Goal: Task Accomplishment & Management: Manage account settings

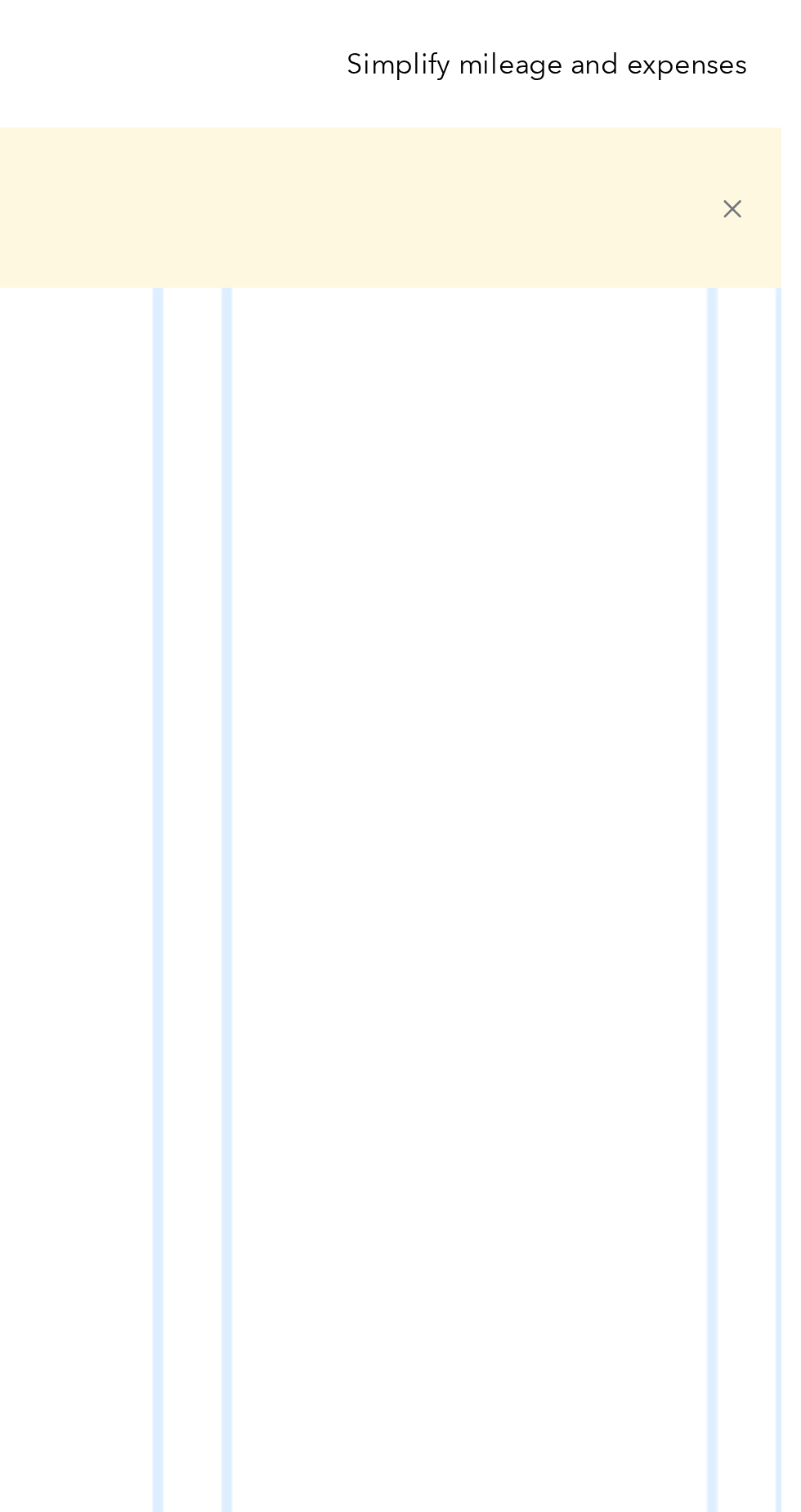
click at [779, 80] on icon at bounding box center [772, 85] width 12 height 12
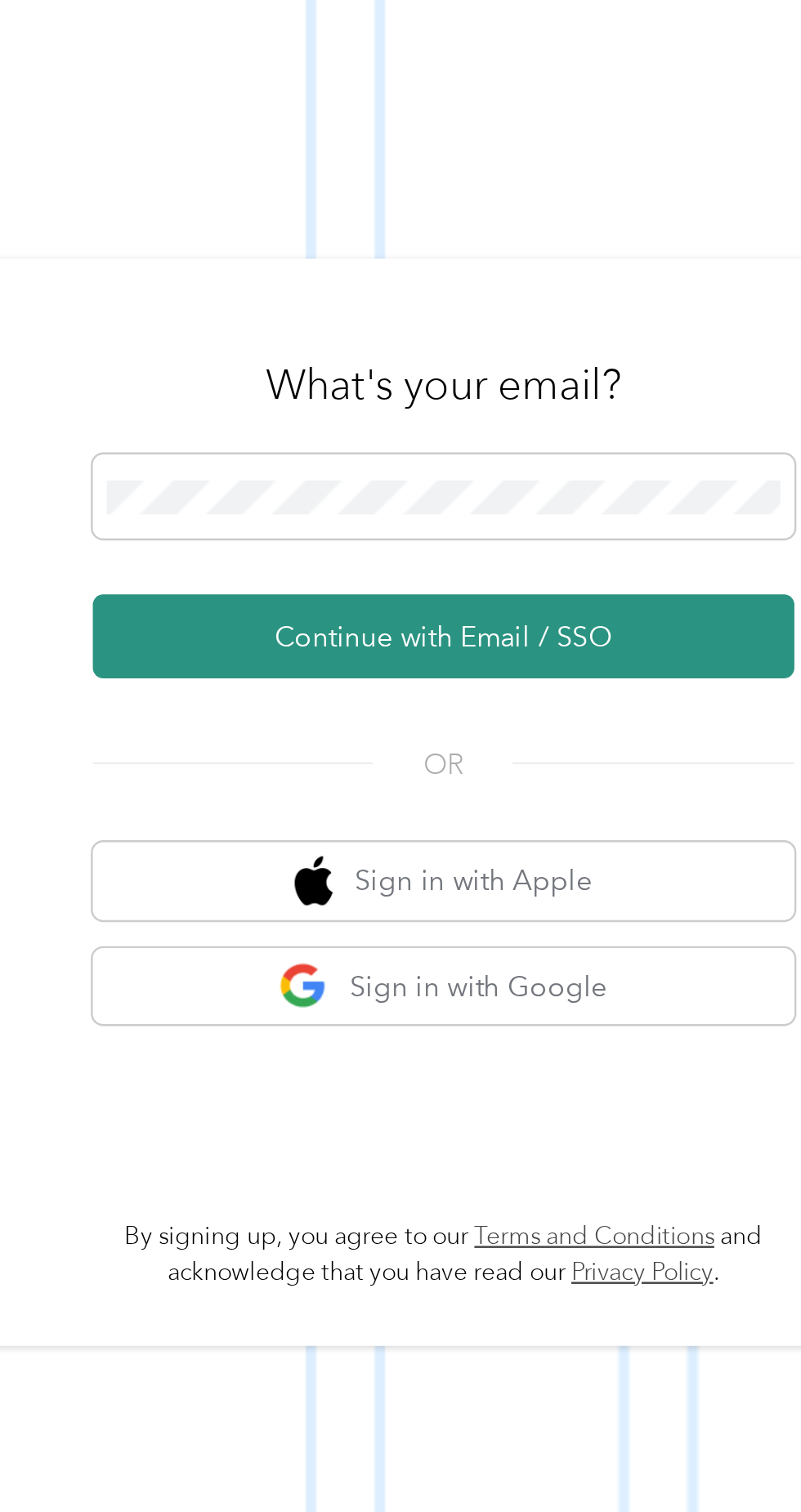
click at [580, 757] on button "Continue with Email / SSO" at bounding box center [592, 741] width 287 height 35
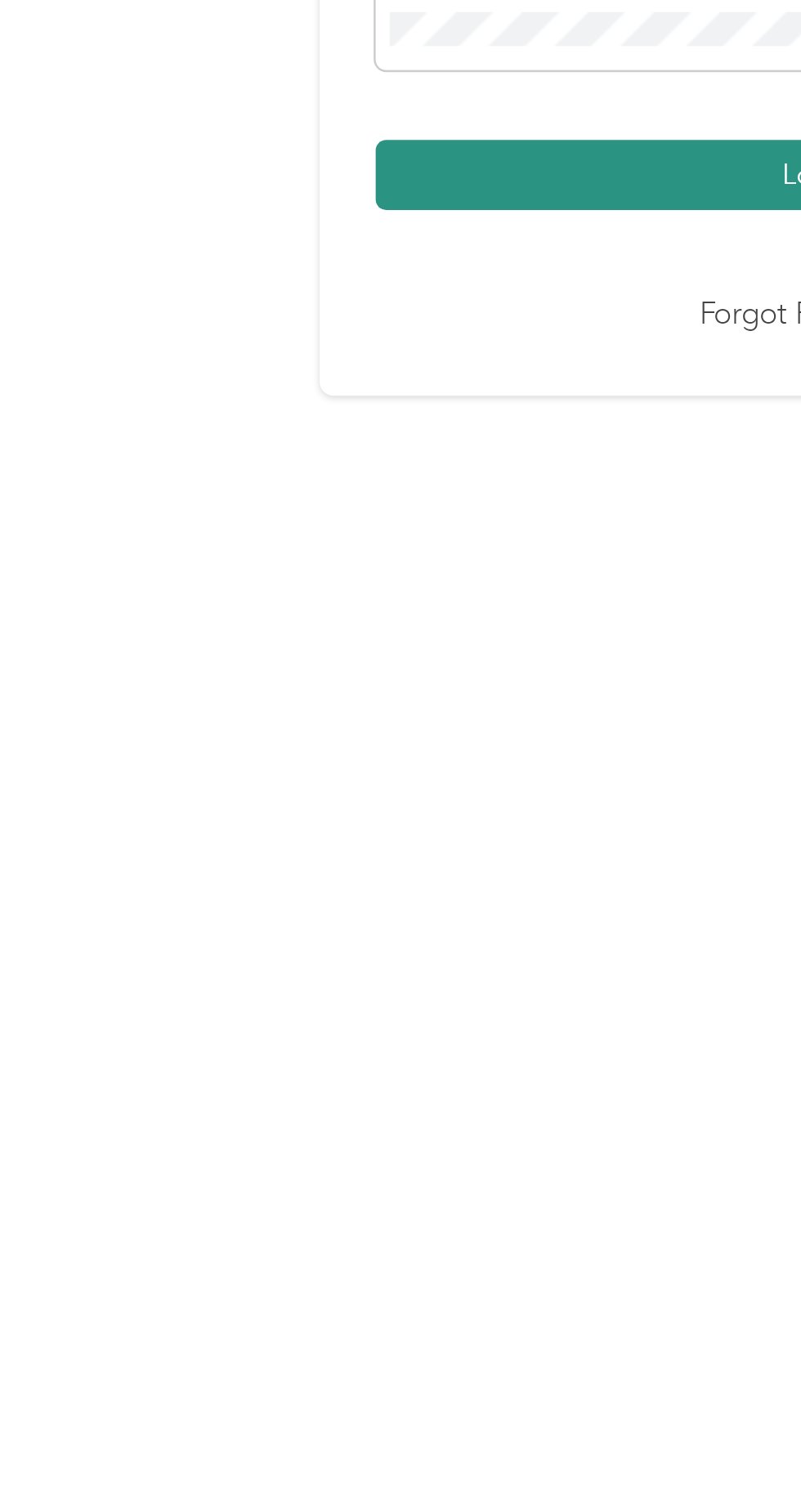
click at [295, 816] on button "Login" at bounding box center [395, 801] width 363 height 29
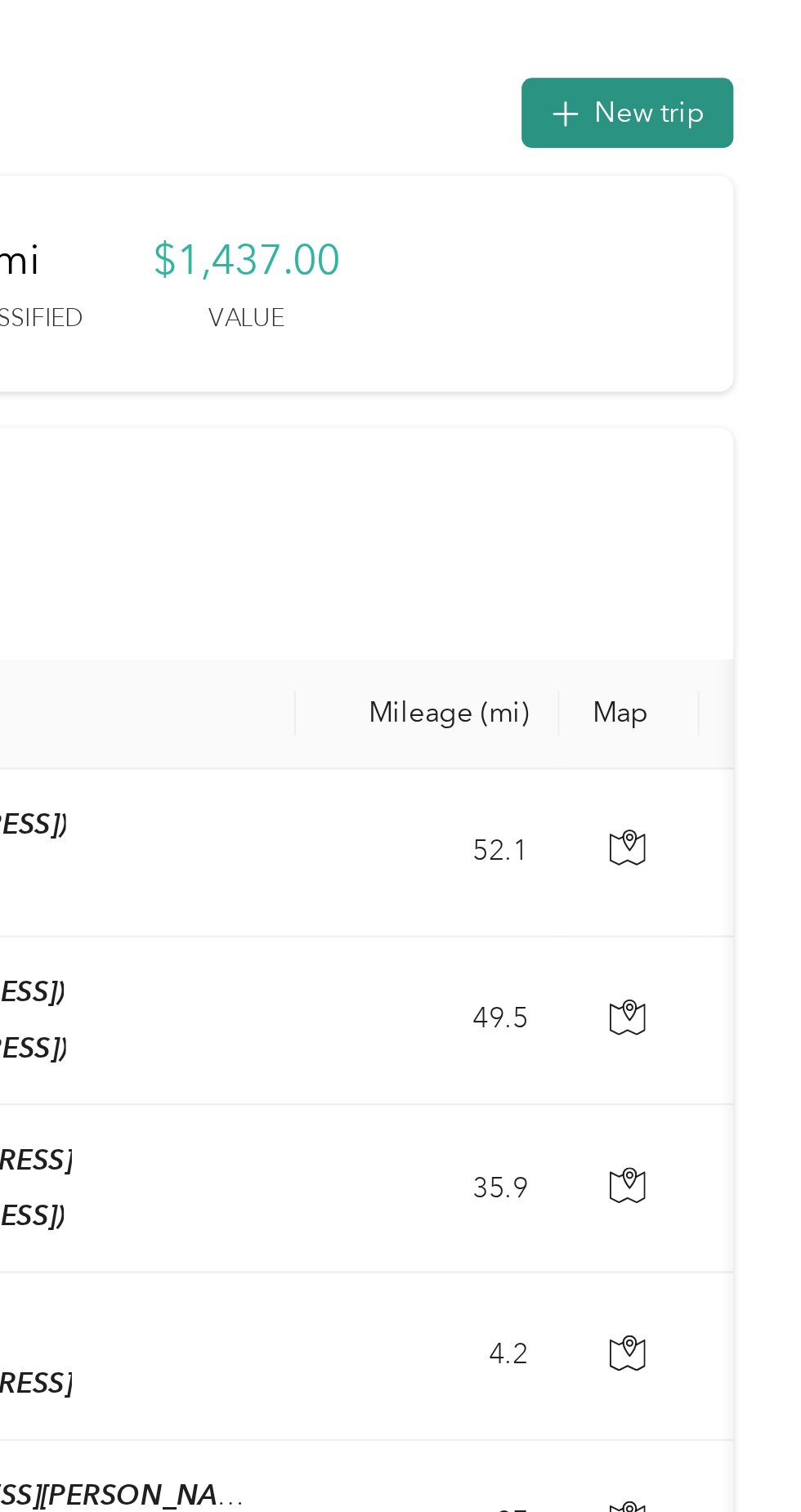
click at [732, 48] on button "New trip" at bounding box center [729, 46] width 87 height 29
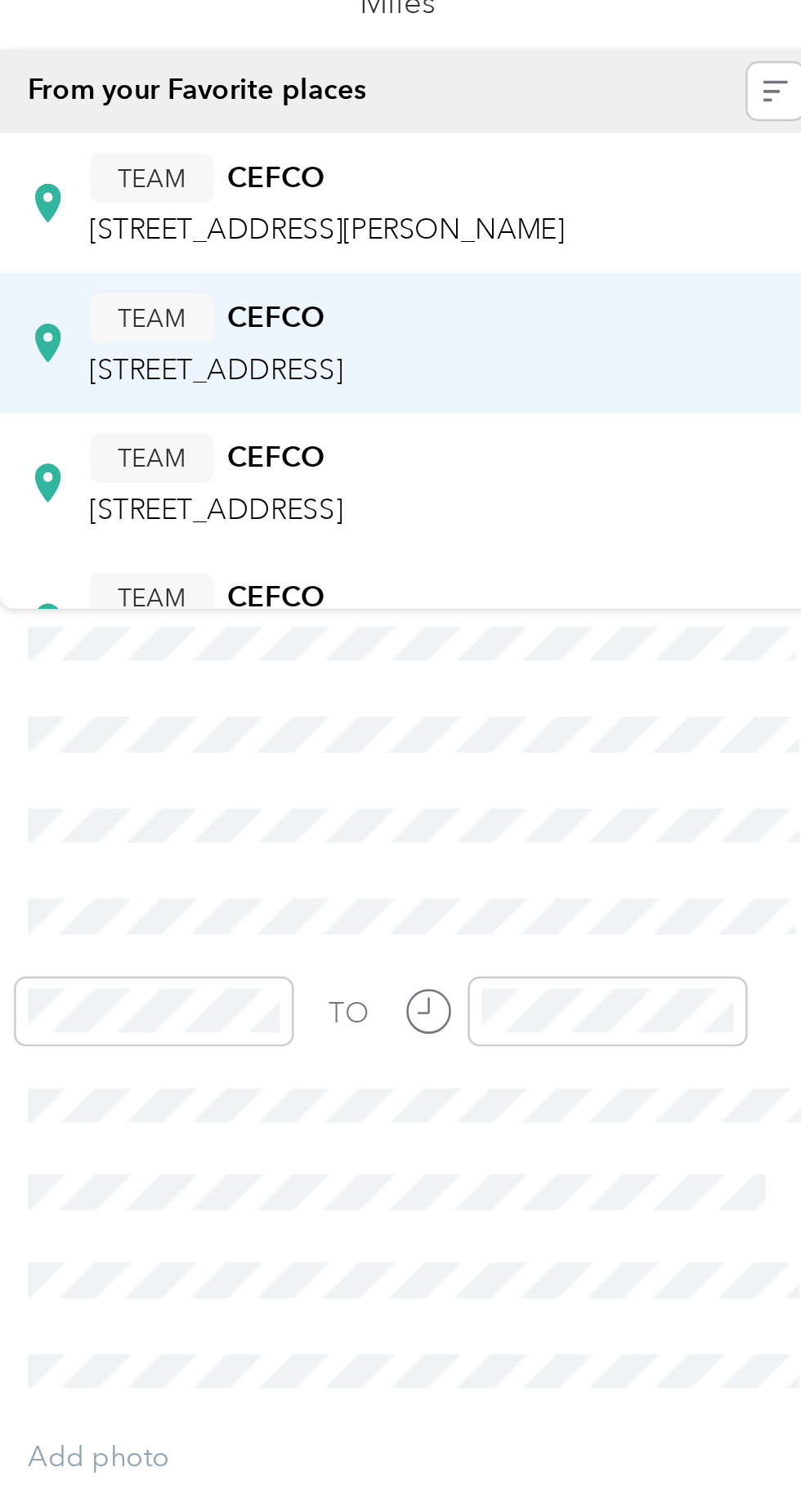
click at [579, 281] on div "TEAM CEFCO [STREET_ADDRESS]" at bounding box center [526, 280] width 104 height 40
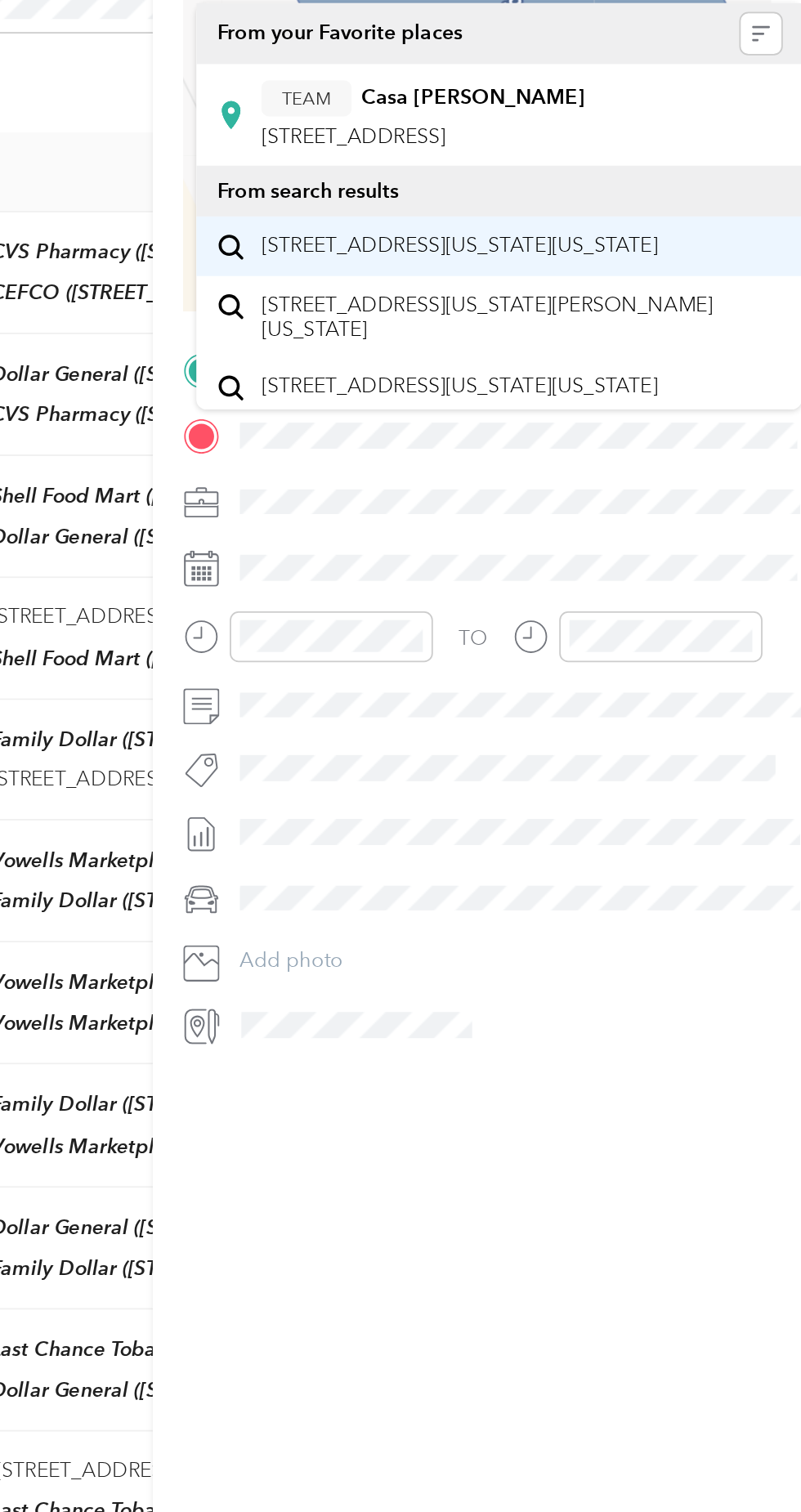
click at [617, 340] on span "[STREET_ADDRESS][US_STATE][US_STATE]" at bounding box center [573, 334] width 223 height 15
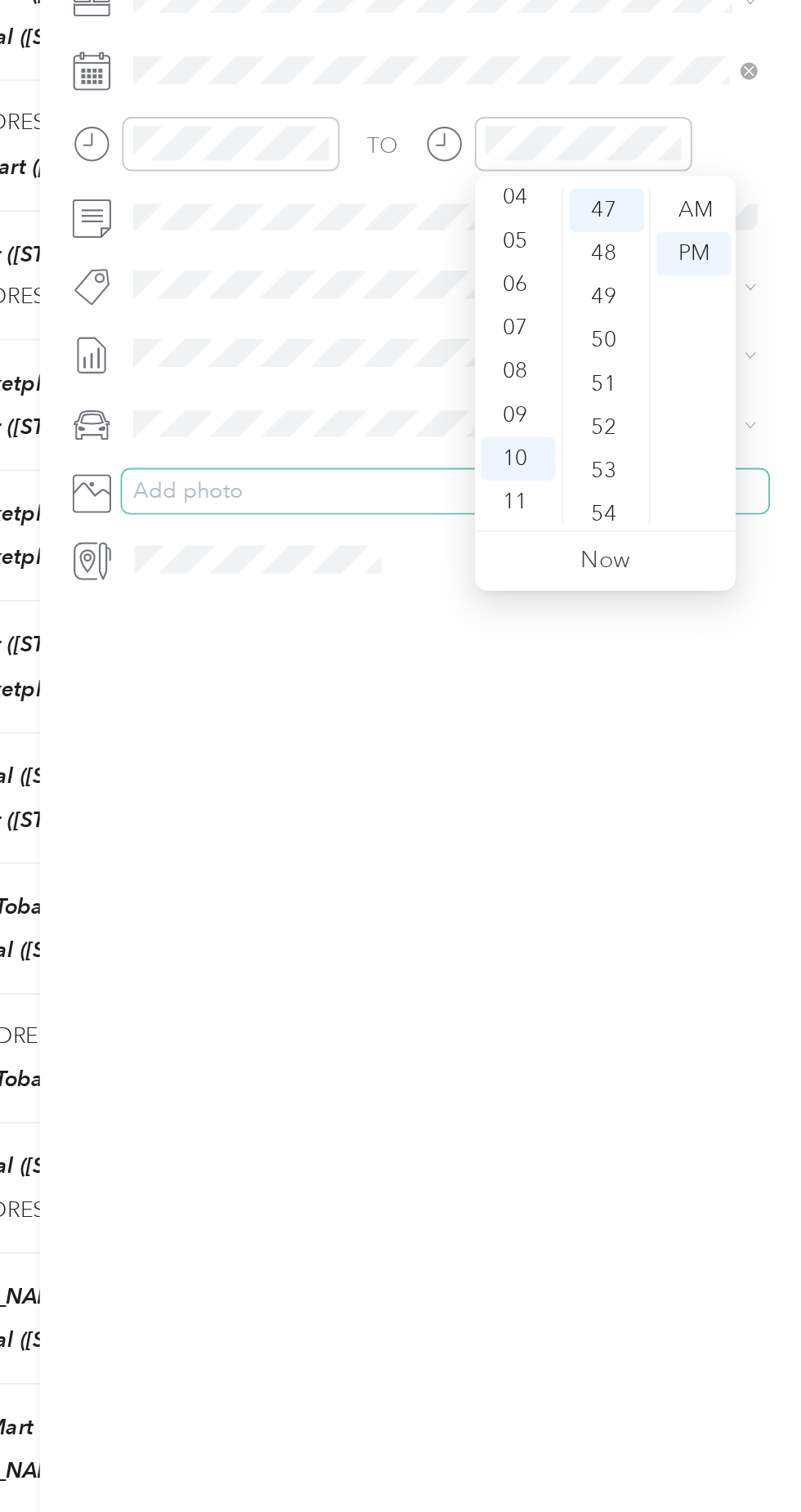
click at [532, 738] on button "Add photo" at bounding box center [614, 736] width 340 height 23
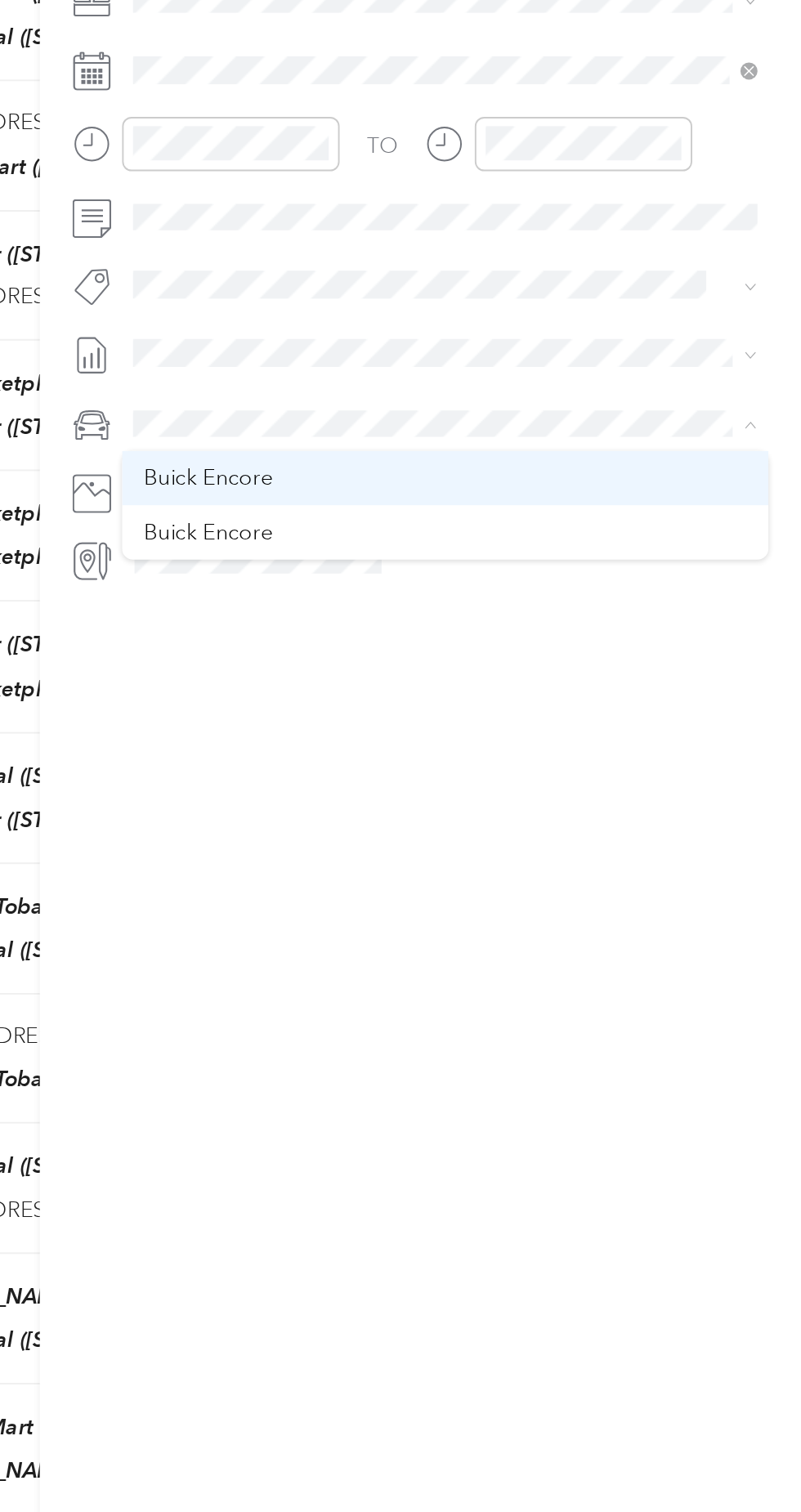
click at [528, 732] on div "Buick Encore" at bounding box center [614, 729] width 317 height 17
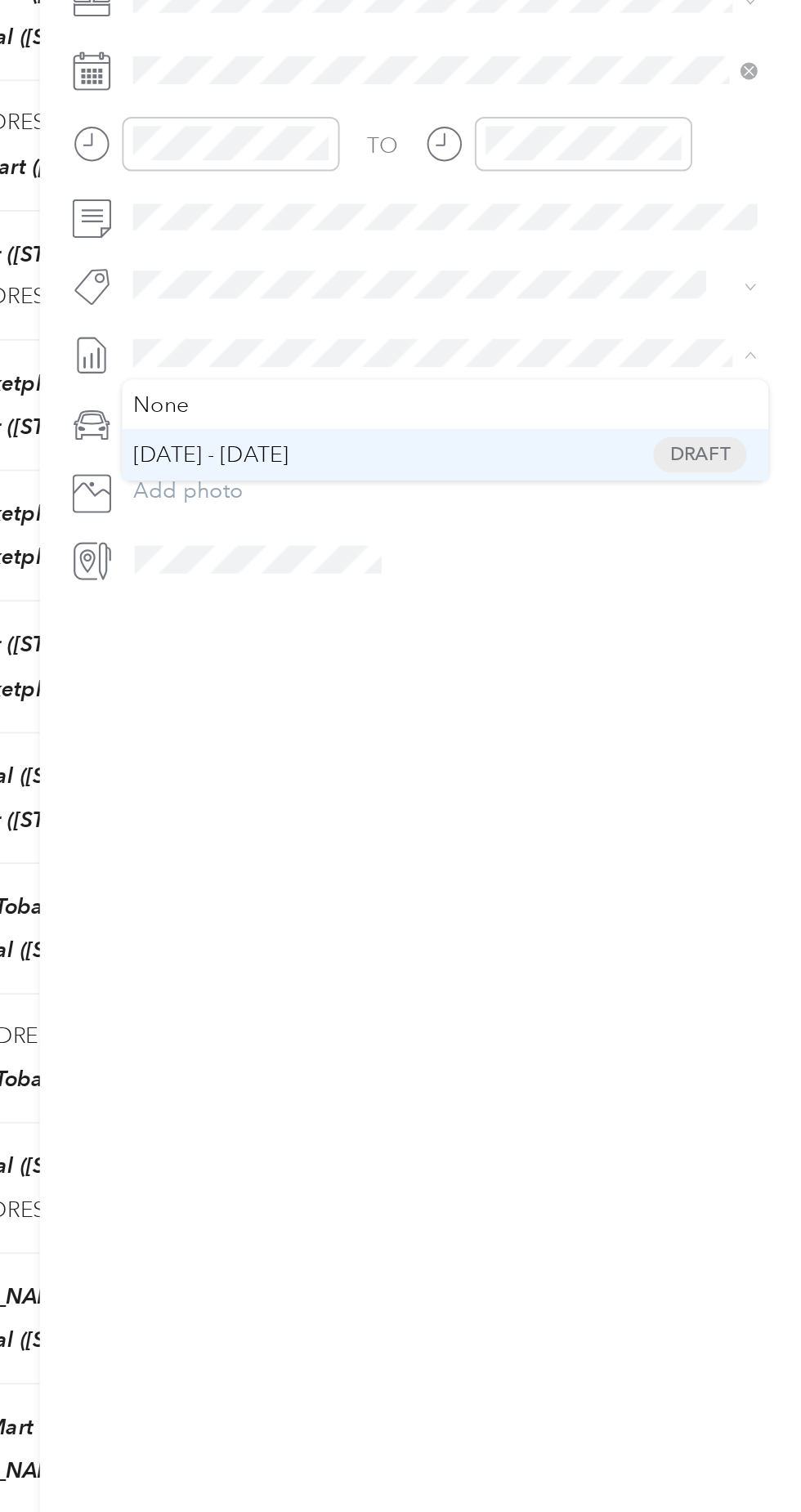
click at [532, 718] on span "[DATE] - [DATE]" at bounding box center [490, 717] width 82 height 17
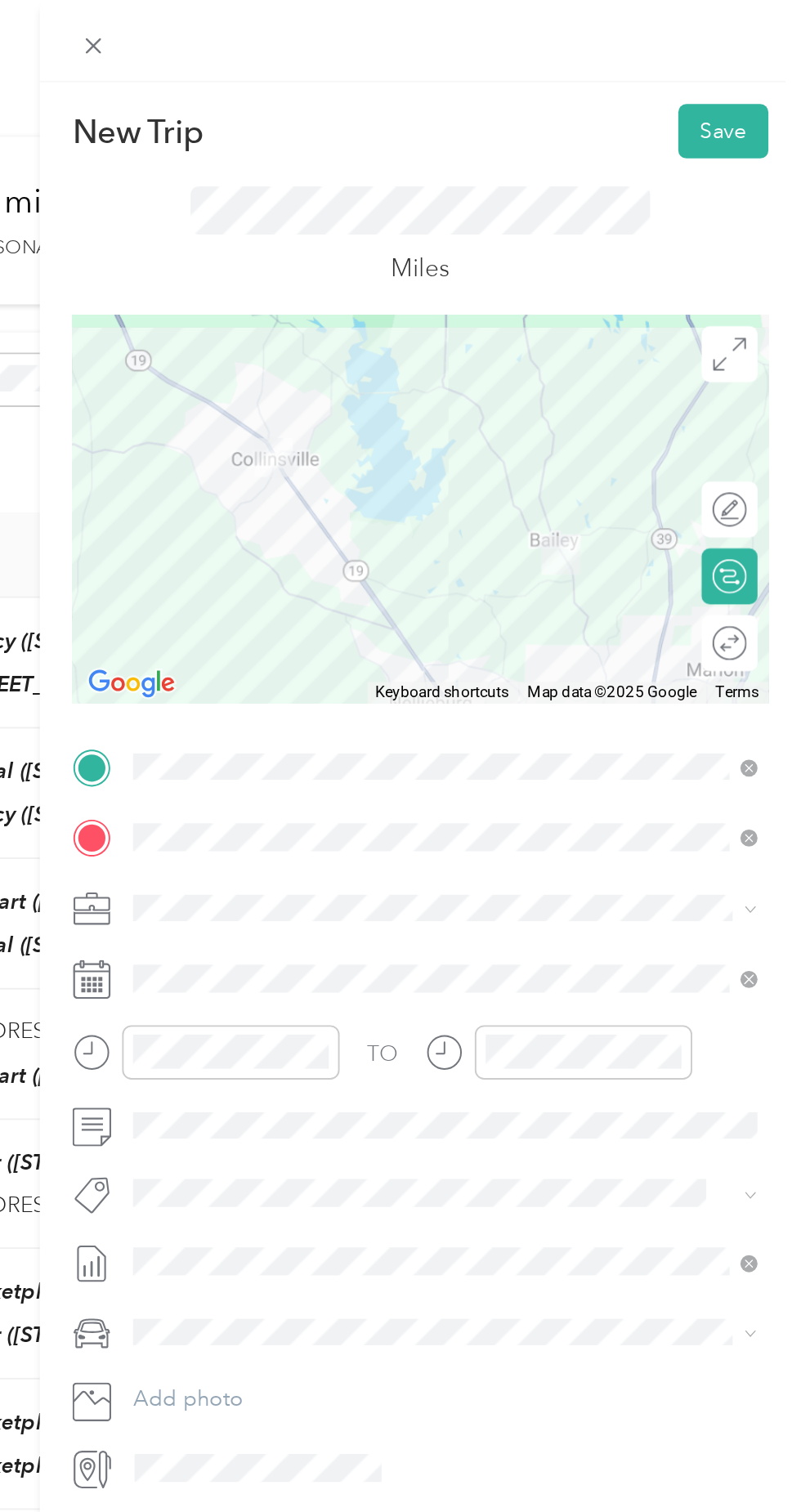
click at [609, 209] on div at bounding box center [601, 268] width 366 height 204
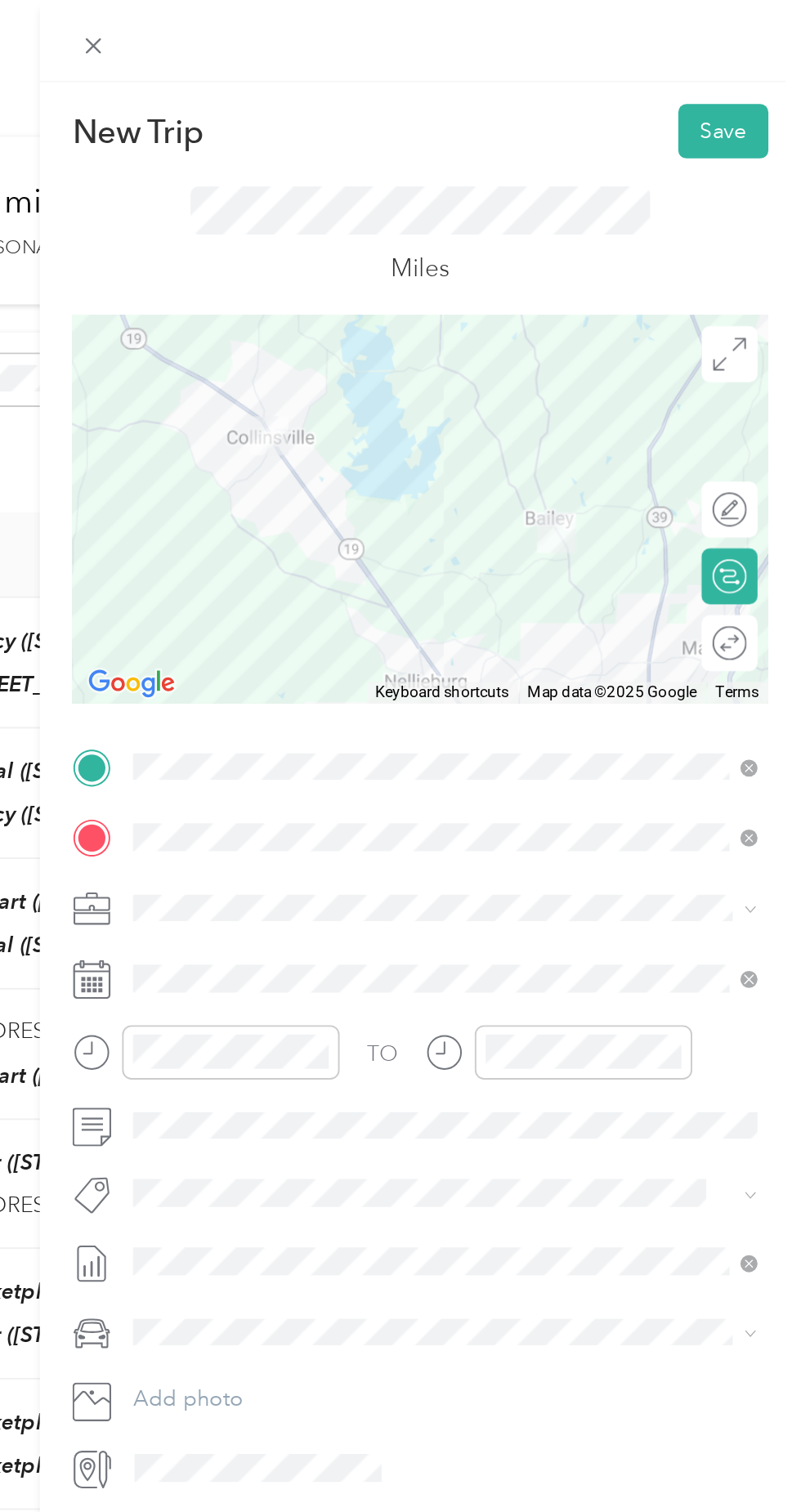
click at [565, 296] on div at bounding box center [601, 268] width 366 height 204
click at [757, 69] on button "Save" at bounding box center [760, 69] width 48 height 29
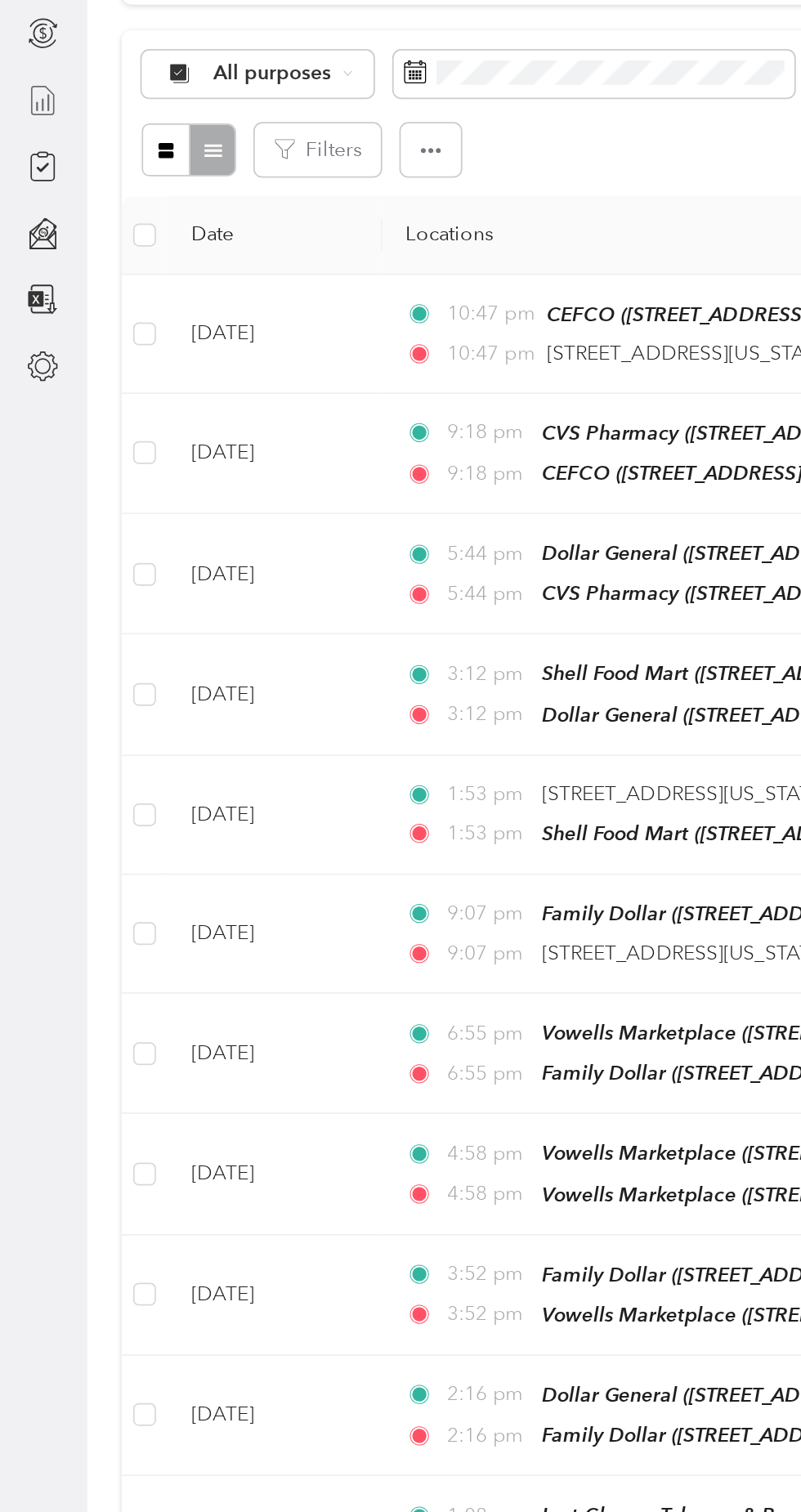
click at [28, 215] on line at bounding box center [28, 216] width 0 height 9
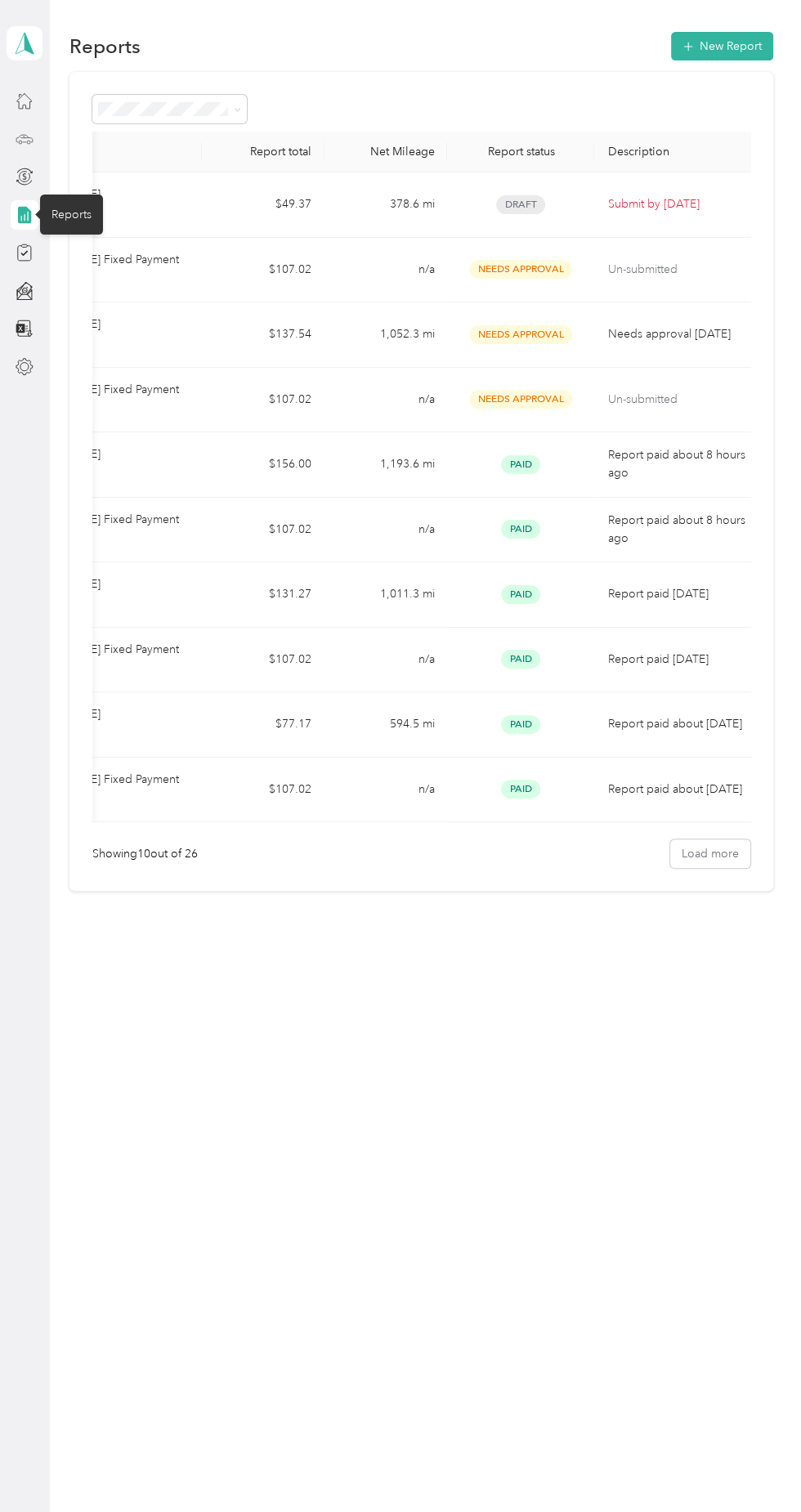
click at [29, 141] on icon at bounding box center [24, 138] width 18 height 18
